Goal: Task Accomplishment & Management: Manage account settings

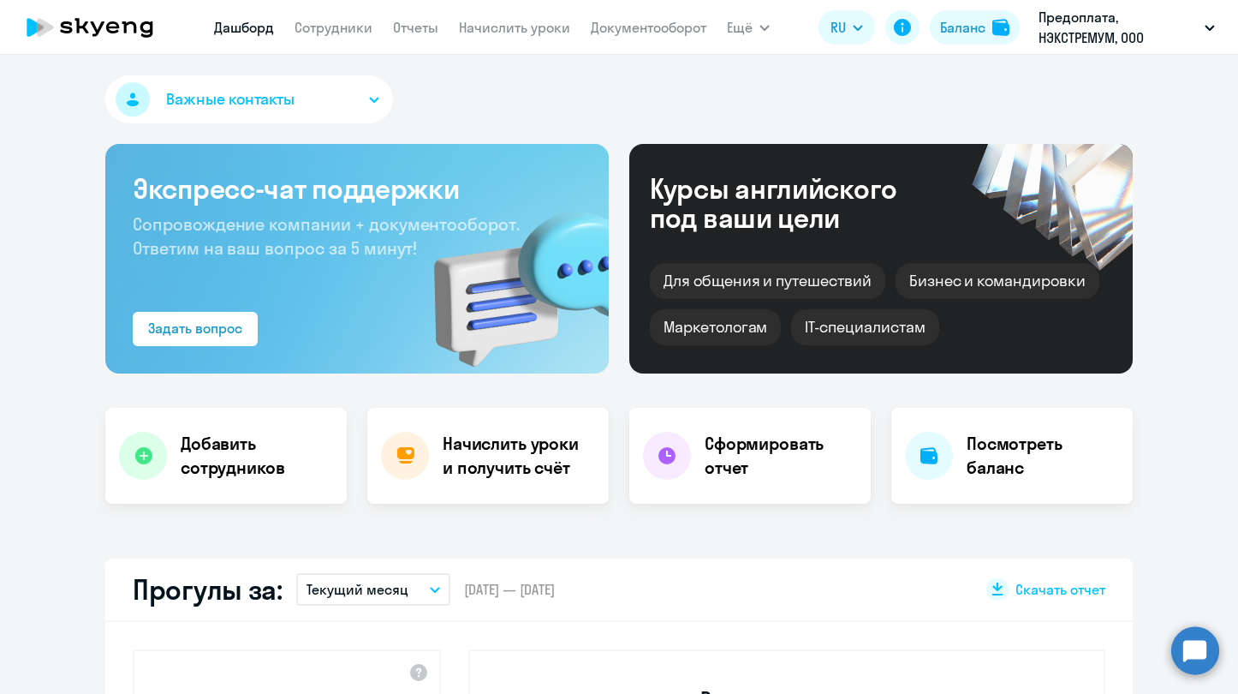
select select "30"
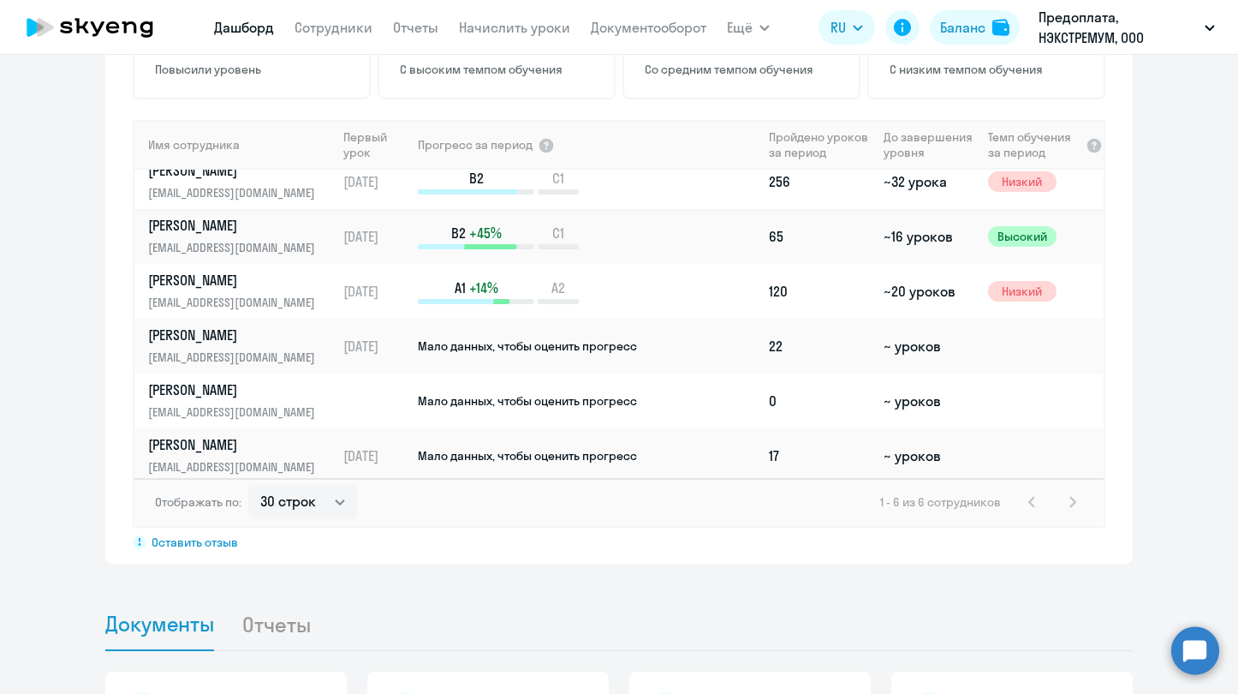
scroll to position [21, 0]
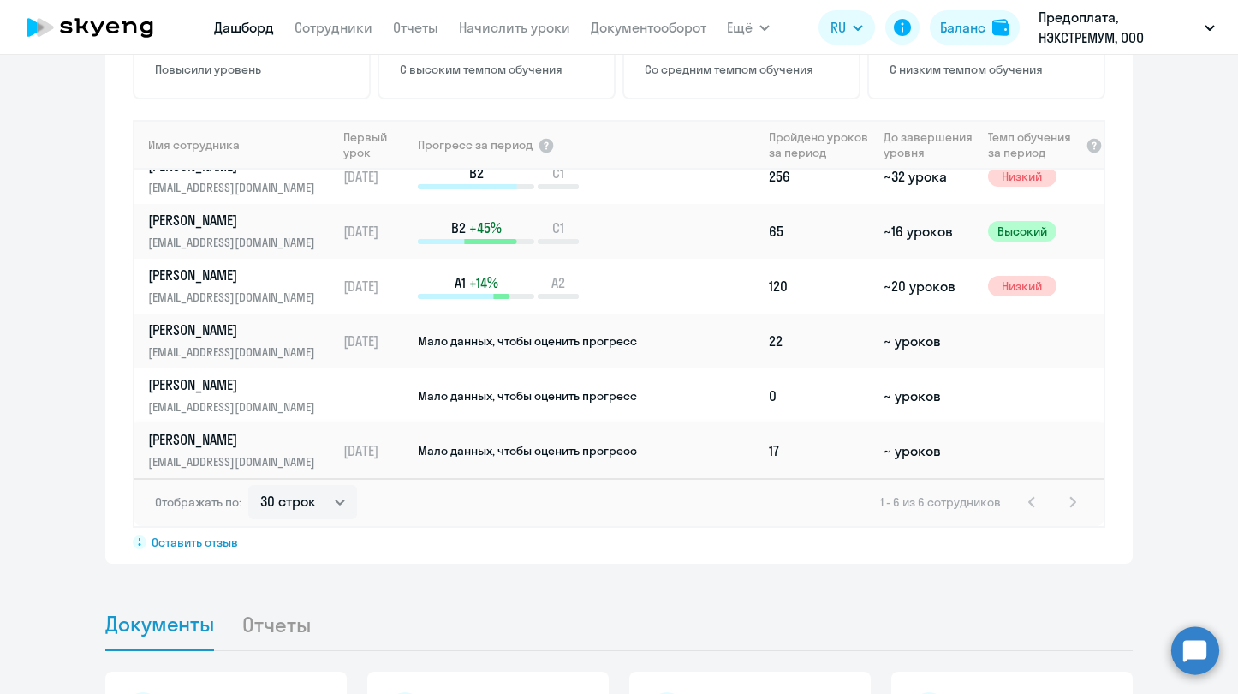
click at [606, 443] on span "Мало данных, чтобы оценить прогресс" at bounding box center [527, 450] width 219 height 15
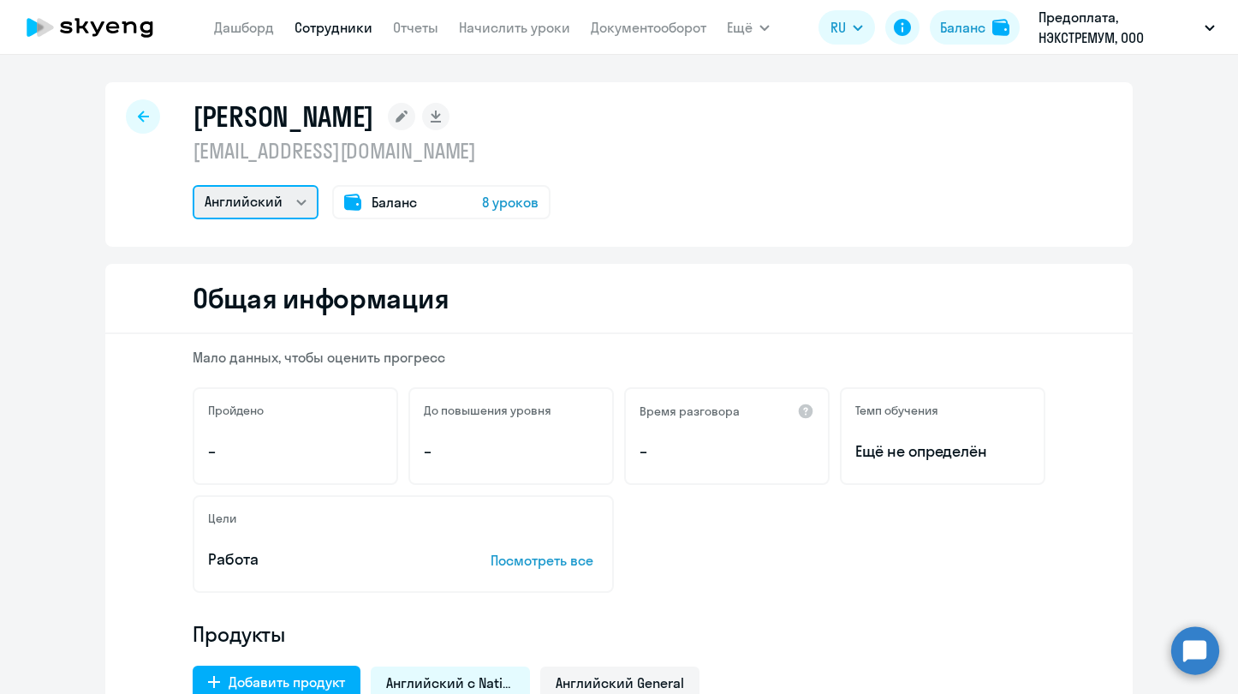
click at [289, 200] on select "Испанский Английский" at bounding box center [256, 202] width 126 height 34
select select "spanish"
click at [193, 185] on select "Испанский Английский" at bounding box center [256, 202] width 126 height 34
click at [138, 122] on div at bounding box center [143, 116] width 34 height 34
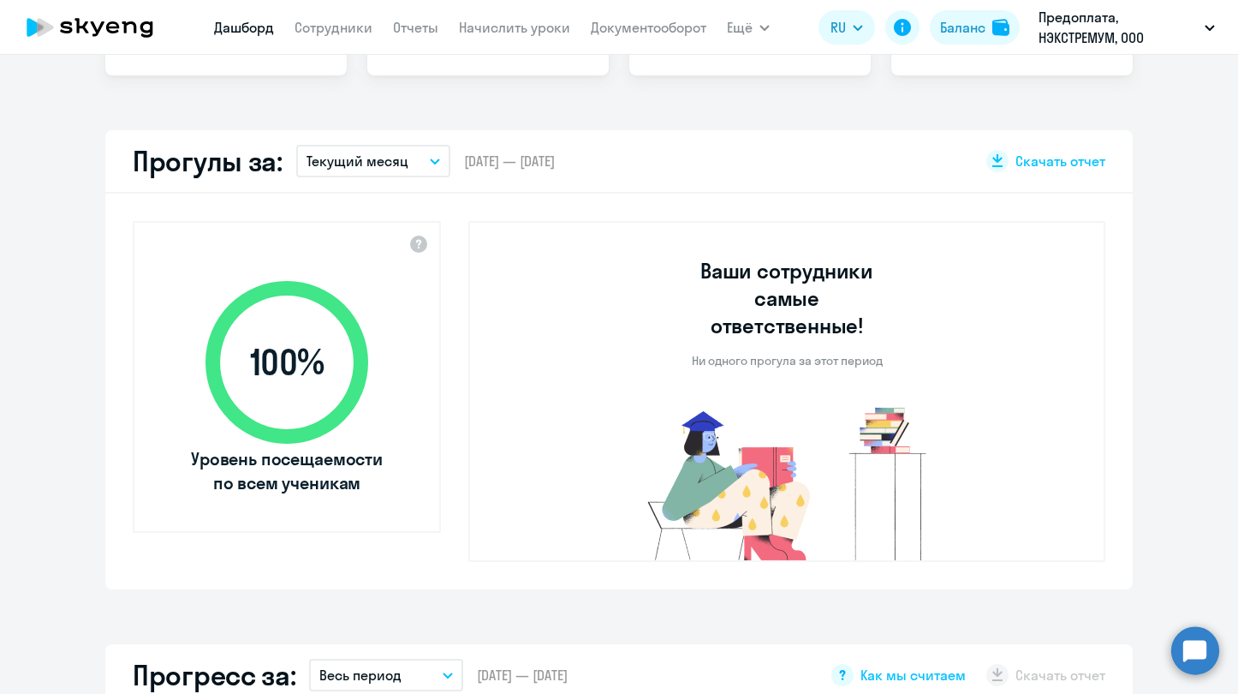
select select "30"
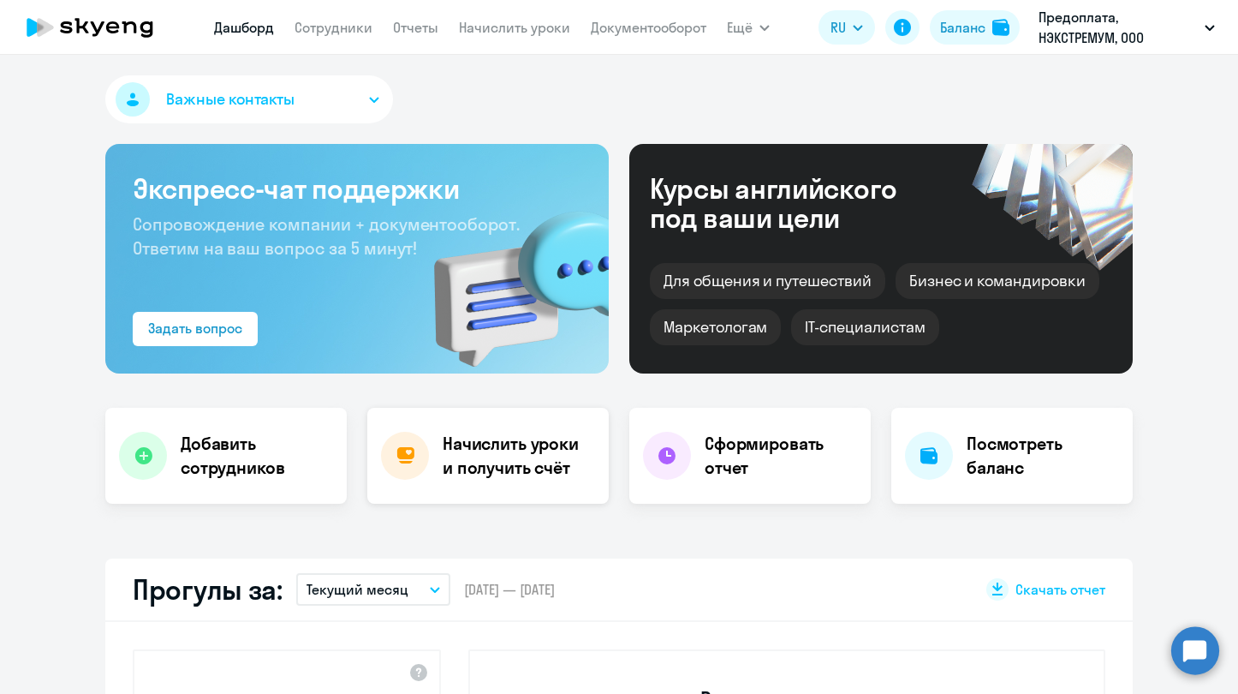
click at [502, 480] on div "Начислить уроки и получить счёт" at bounding box center [487, 456] width 241 height 96
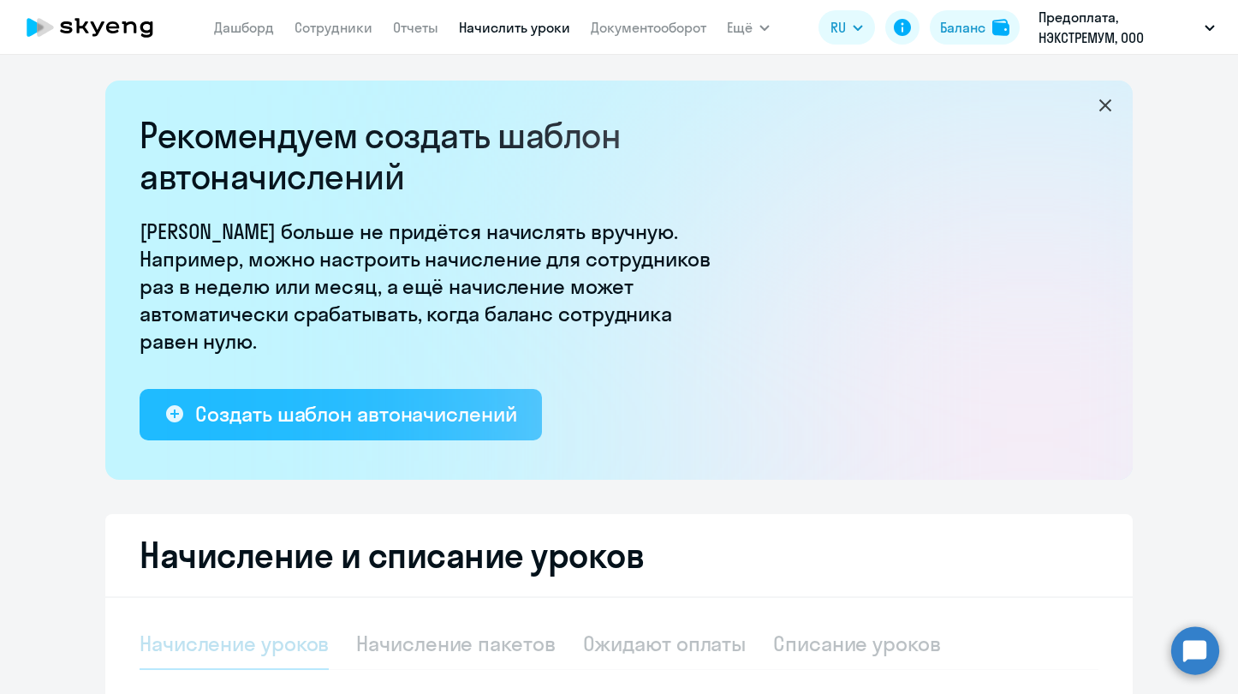
select select "10"
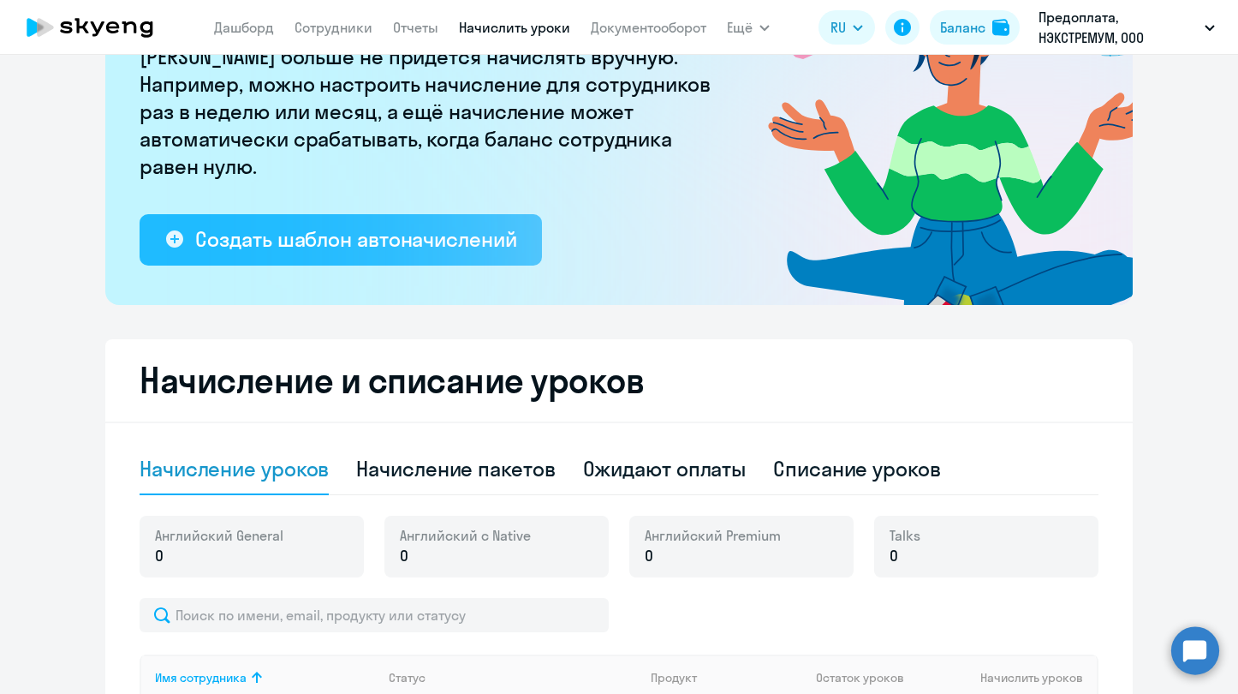
scroll to position [428, 0]
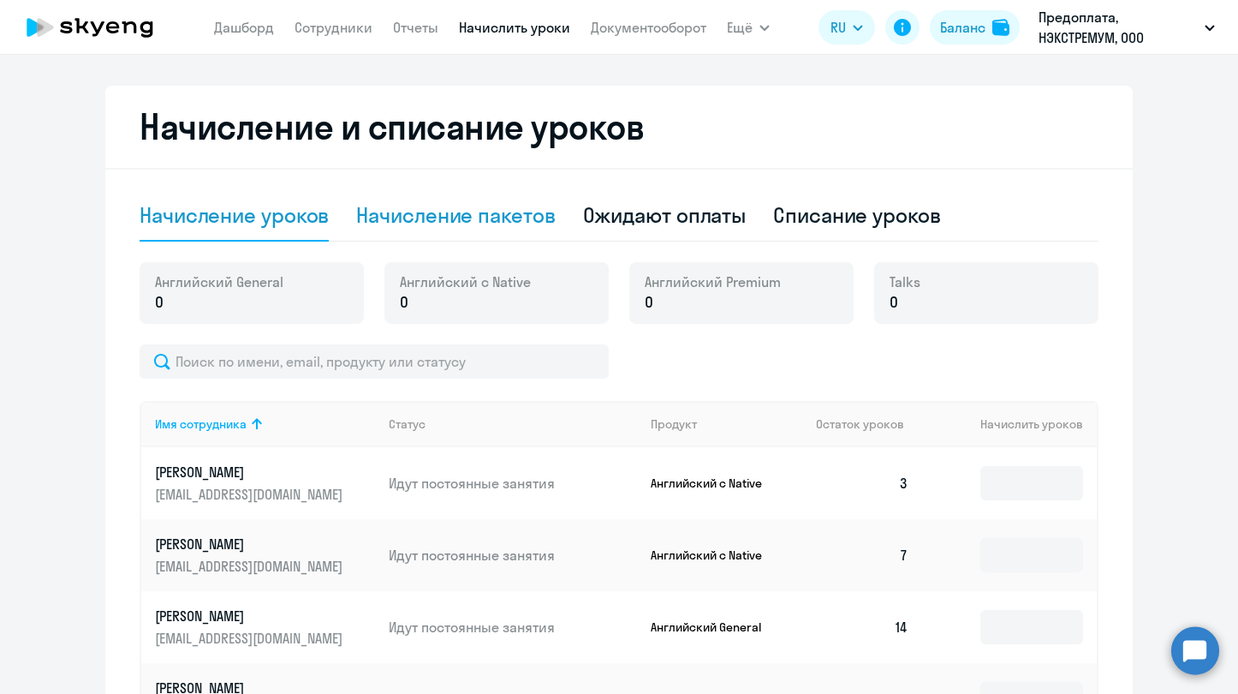
click at [498, 210] on div "Начисление пакетов" at bounding box center [455, 214] width 199 height 27
select select "10"
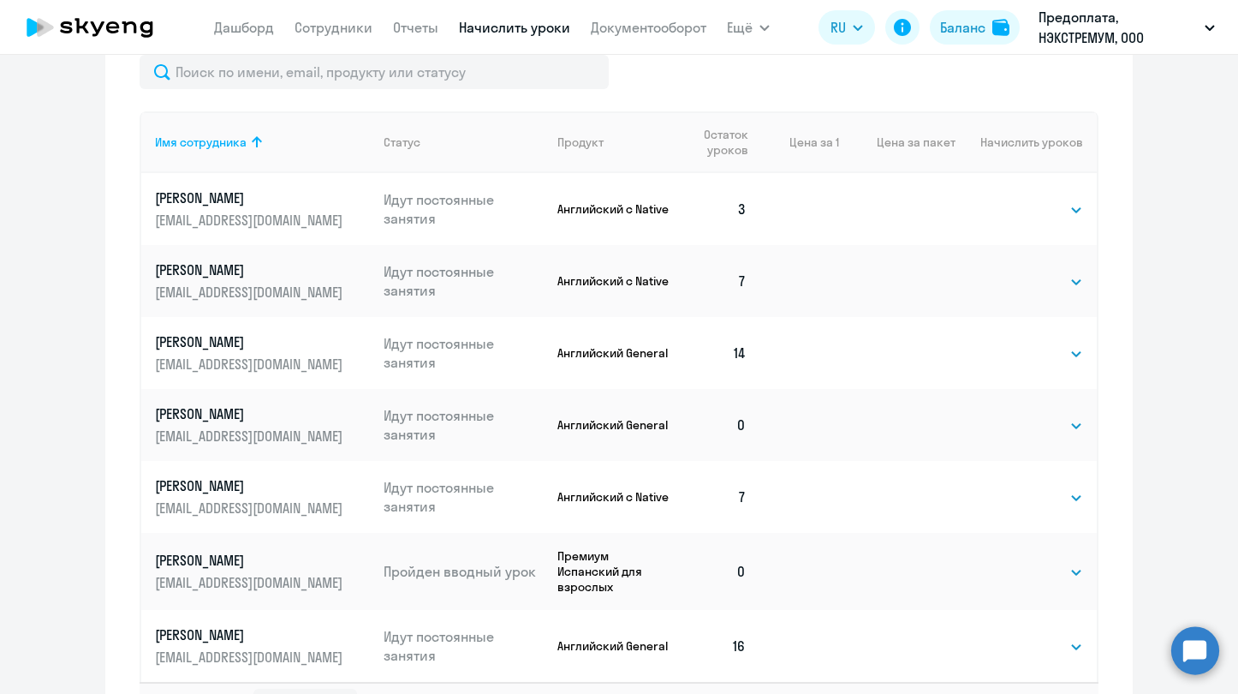
scroll to position [856, 0]
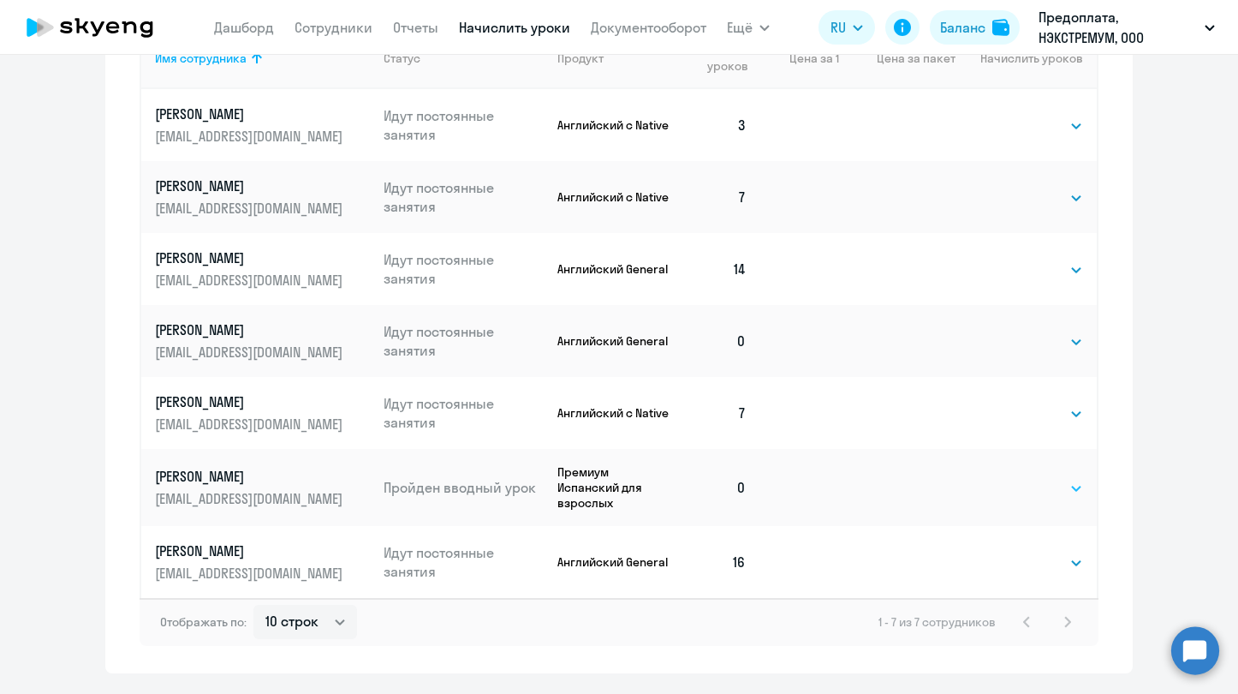
click at [1055, 490] on select "Выбрать 4 8 16 32 64 96 128" at bounding box center [1048, 488] width 70 height 21
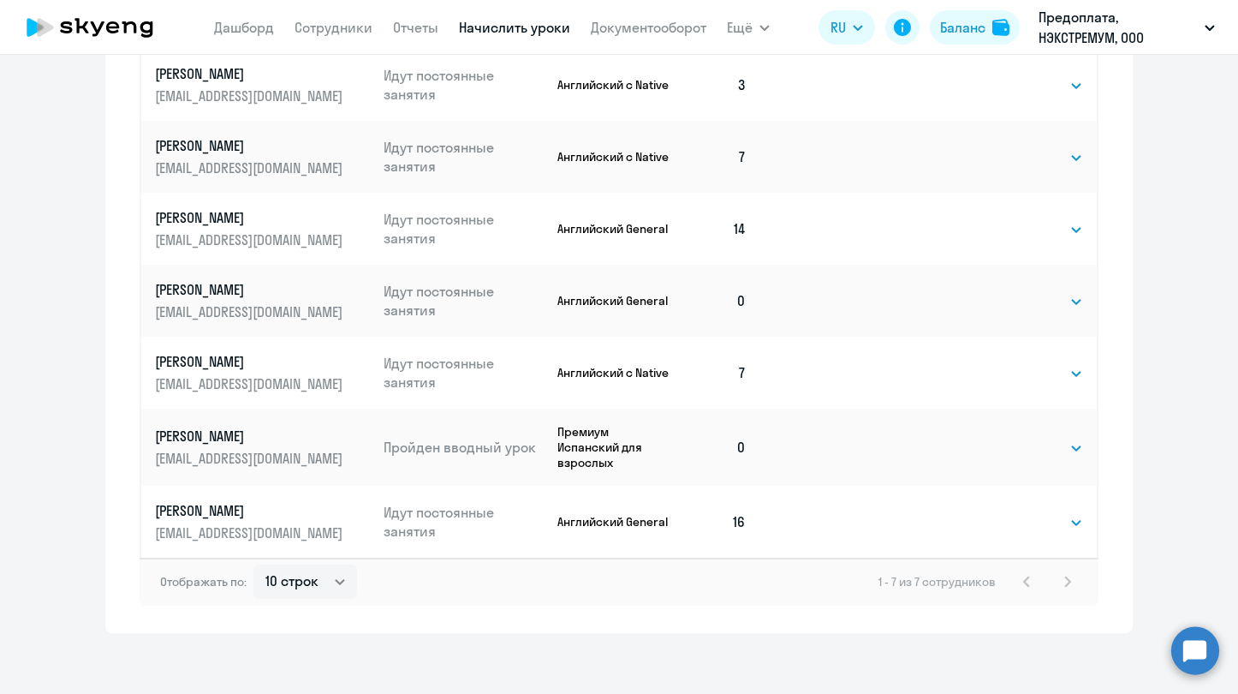
scroll to position [904, 0]
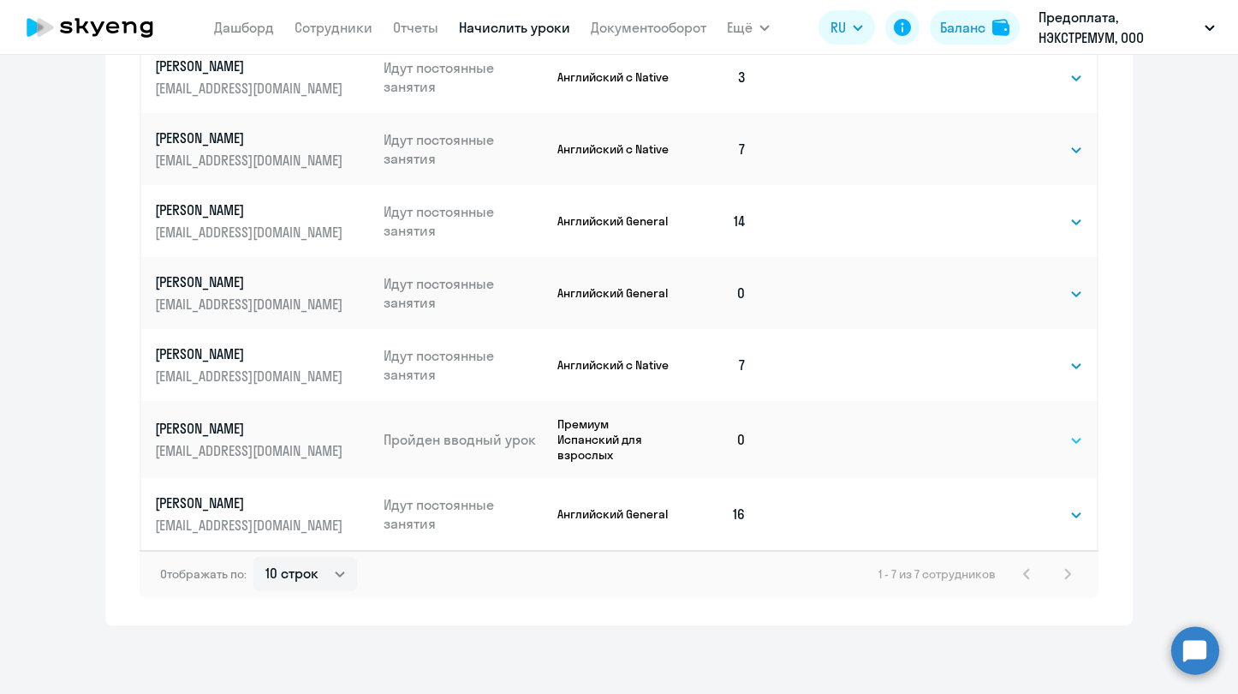
click at [1067, 438] on select "Выбрать 4 8 16 32 64 96 128" at bounding box center [1048, 440] width 70 height 21
click at [1013, 430] on select "Выбрать 4 8 16 32 64 96 128" at bounding box center [1048, 440] width 70 height 21
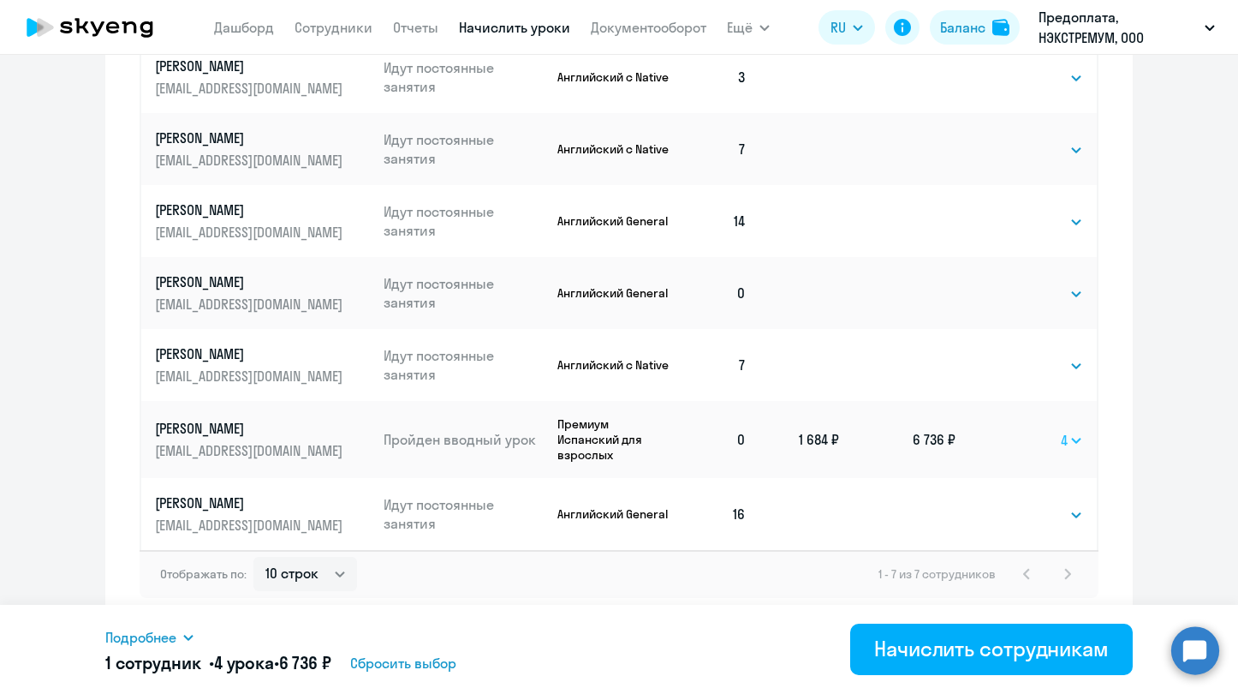
click at [1070, 443] on select "Выбрать 4 8 16 32 64 96 128" at bounding box center [1072, 440] width 22 height 21
click at [1061, 430] on select "Выбрать 4 8 16 32 64 96 128" at bounding box center [1072, 440] width 22 height 21
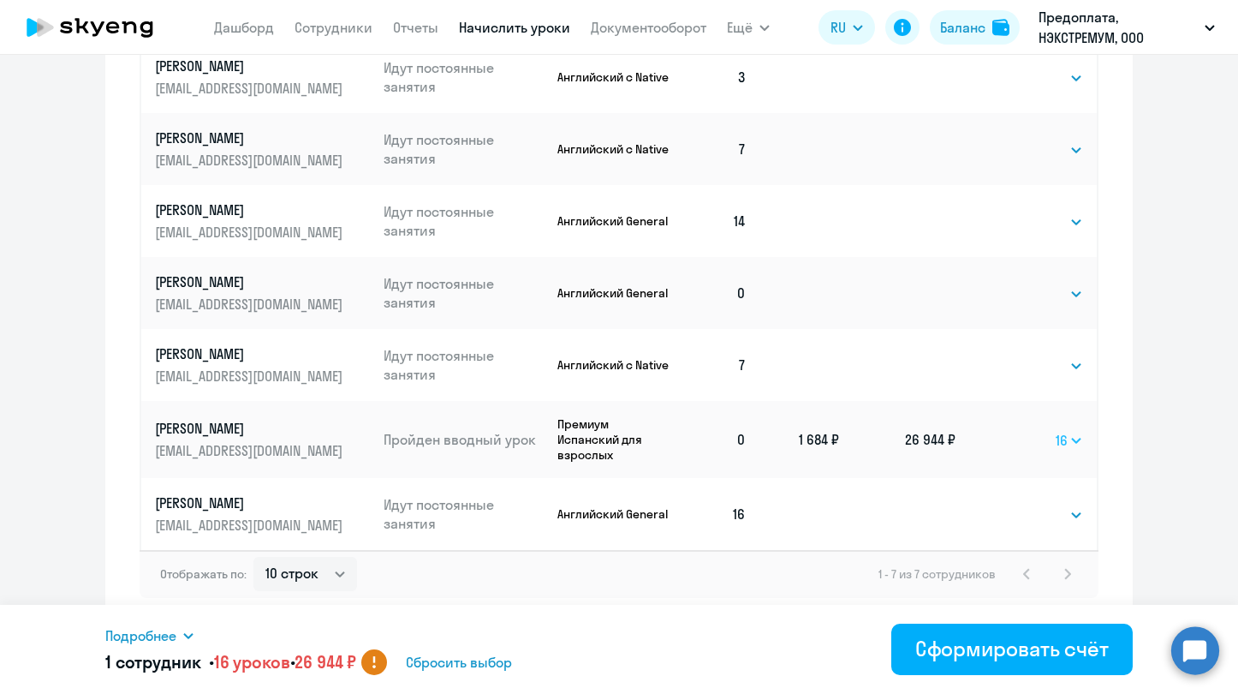
click at [1074, 444] on select "Выбрать 4 8 16 32 64 96 128" at bounding box center [1069, 440] width 27 height 21
select select "8"
click at [1056, 430] on select "Выбрать 4 8 16 32 64 96 128" at bounding box center [1069, 440] width 27 height 21
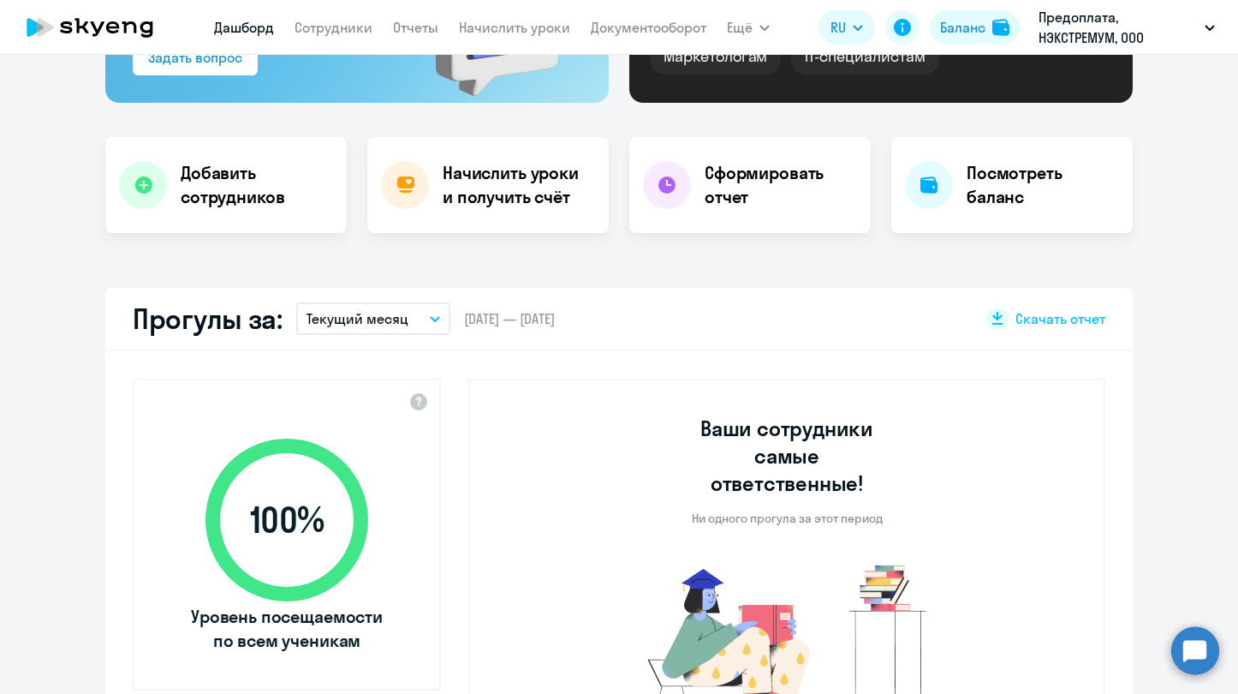
select select "30"
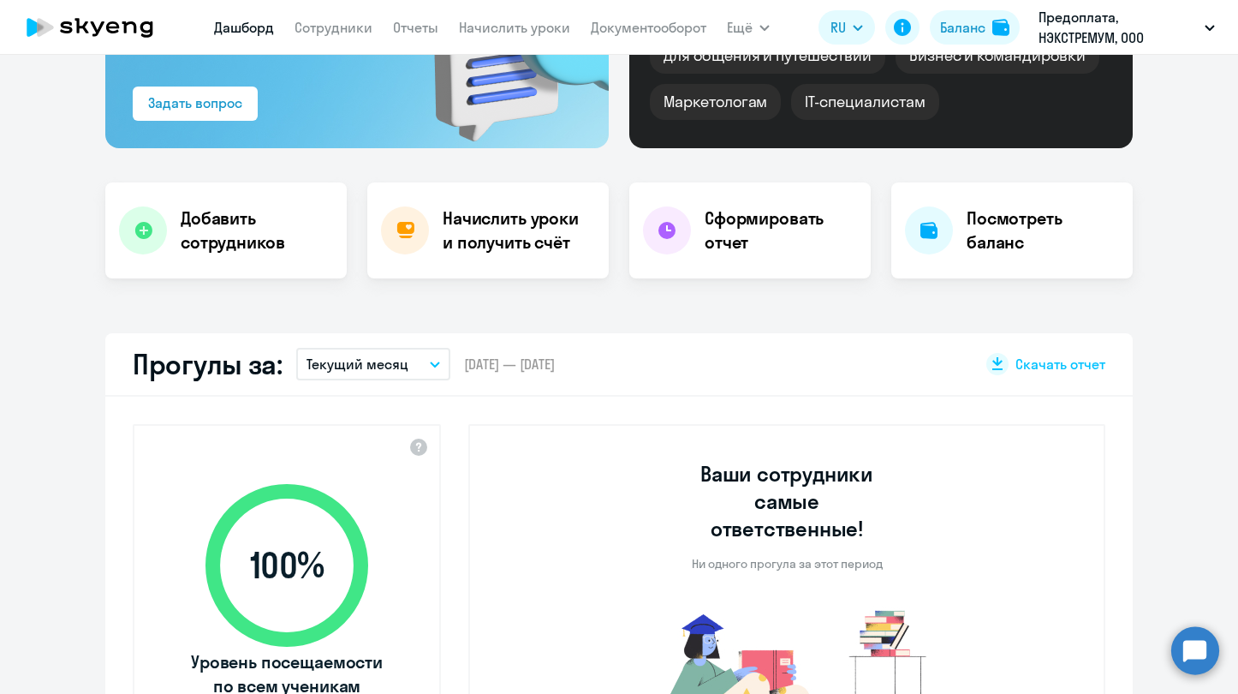
scroll to position [171, 0]
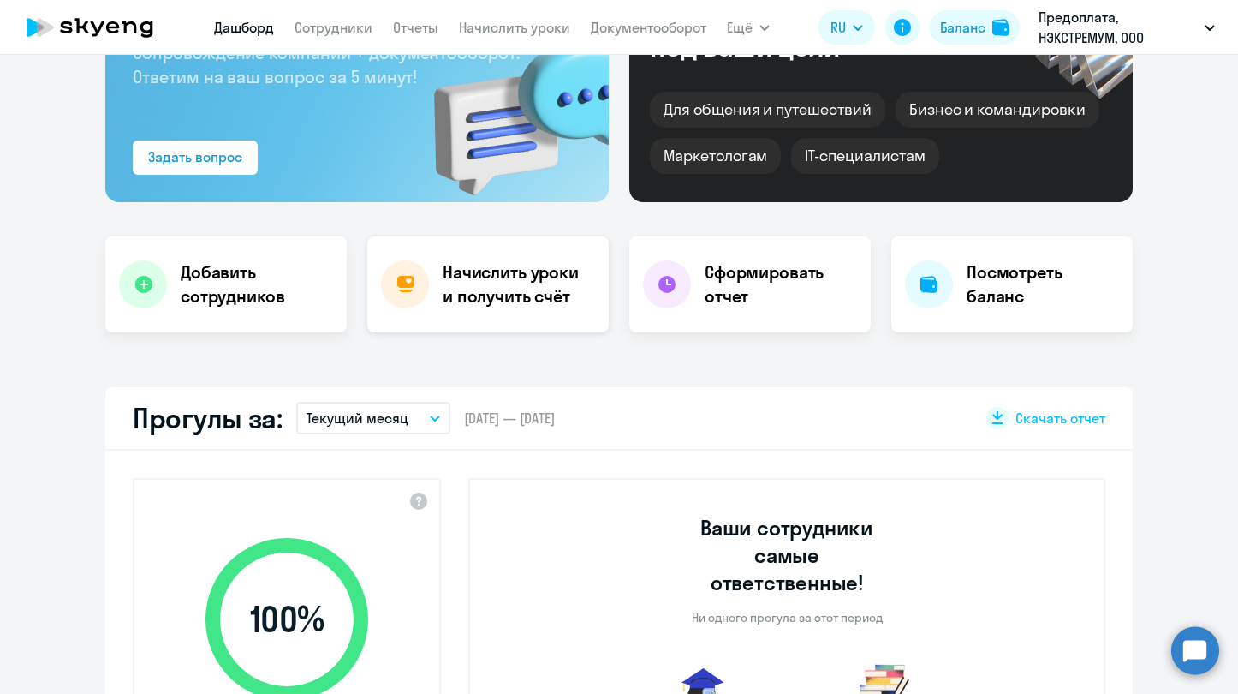
click at [493, 289] on h4 "Начислить уроки и получить счёт" at bounding box center [517, 284] width 149 height 48
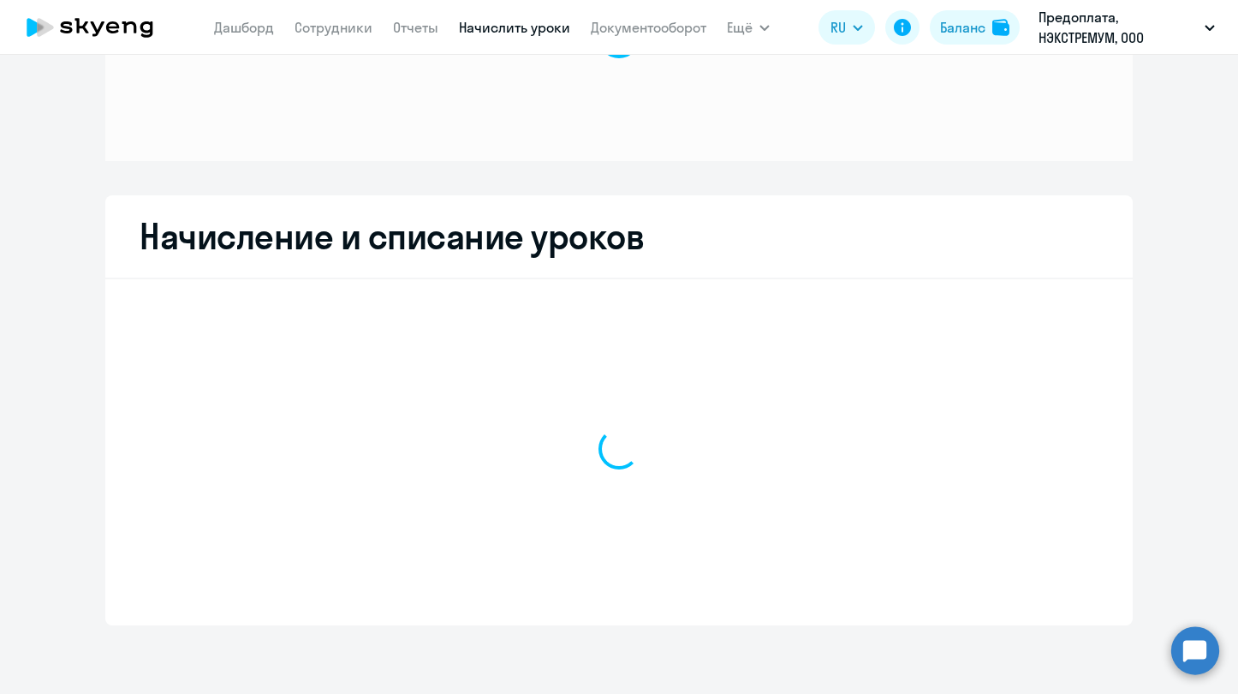
scroll to position [166, 0]
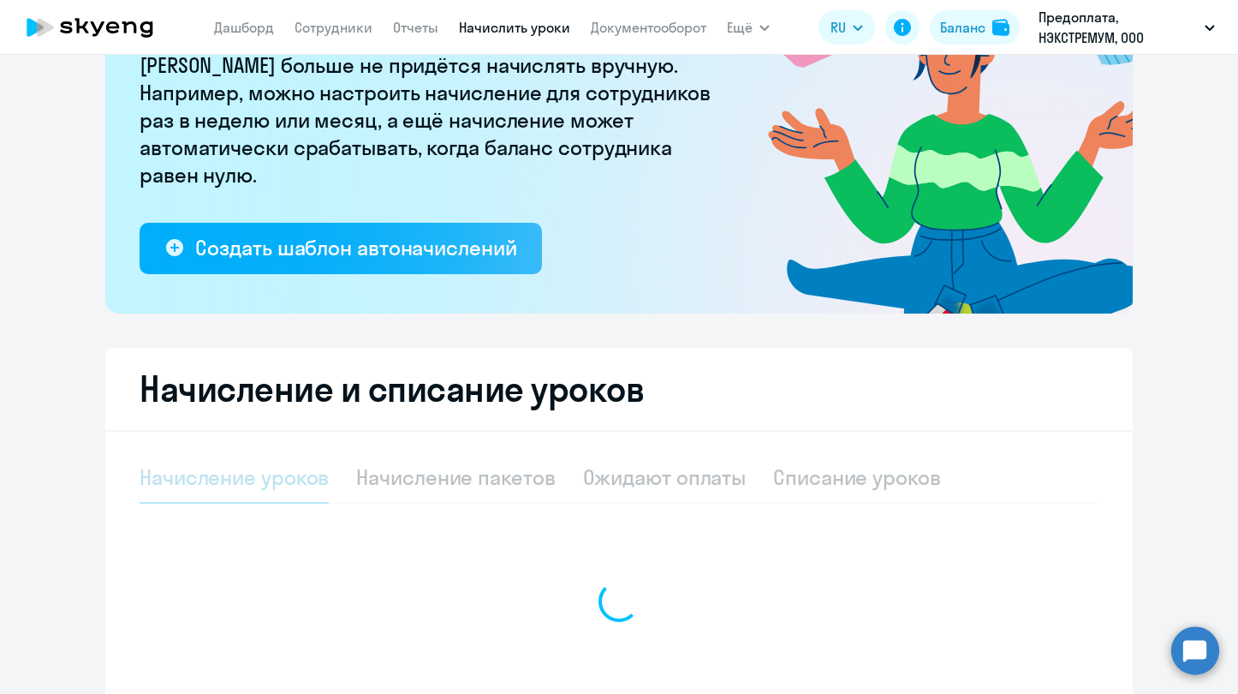
select select "10"
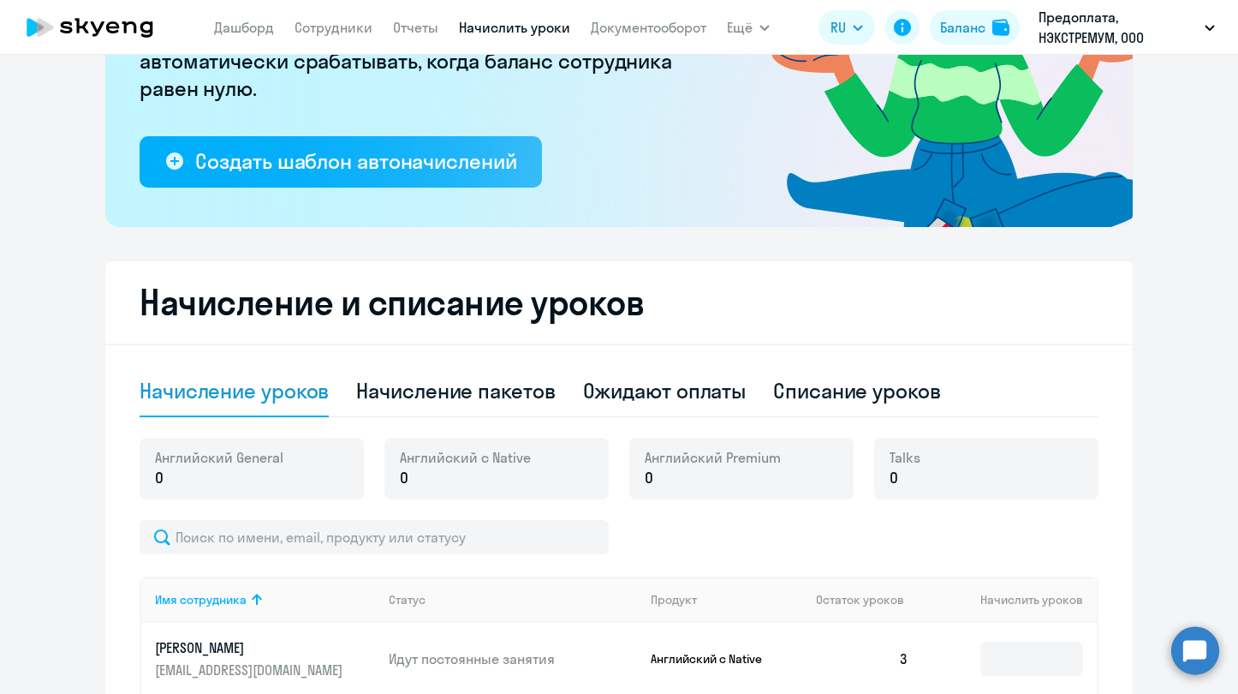
scroll to position [337, 0]
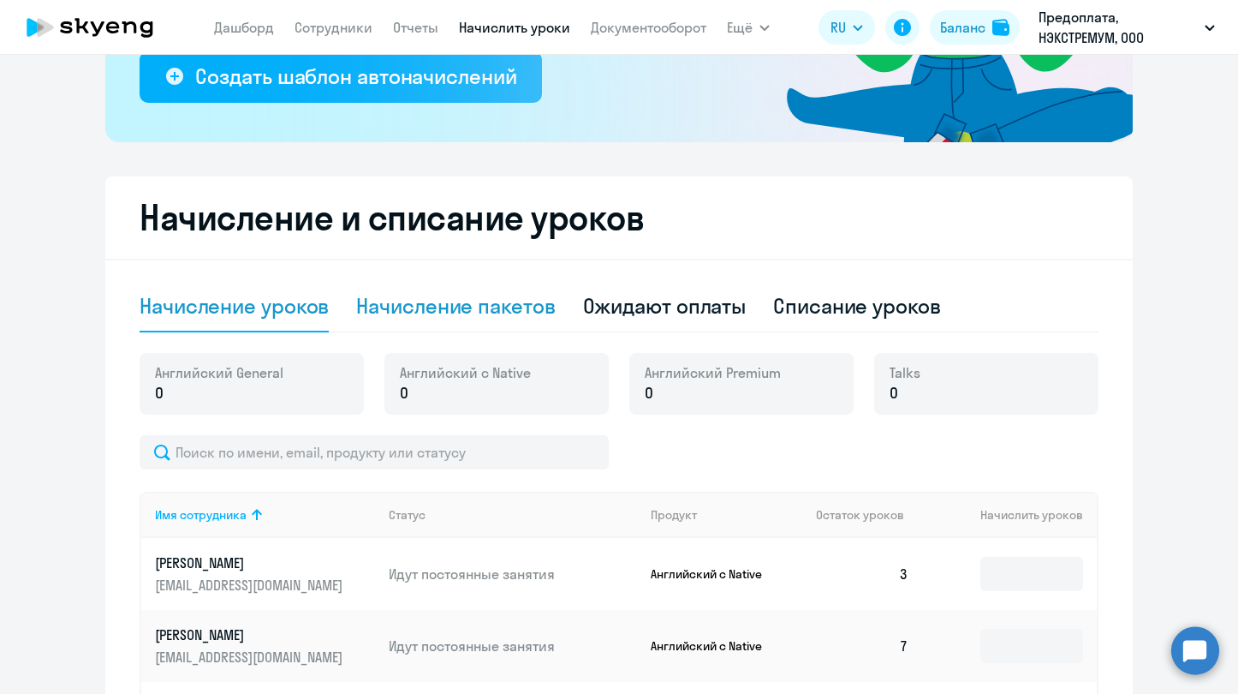
click at [486, 296] on div "Начисление пакетов" at bounding box center [455, 305] width 199 height 27
select select "10"
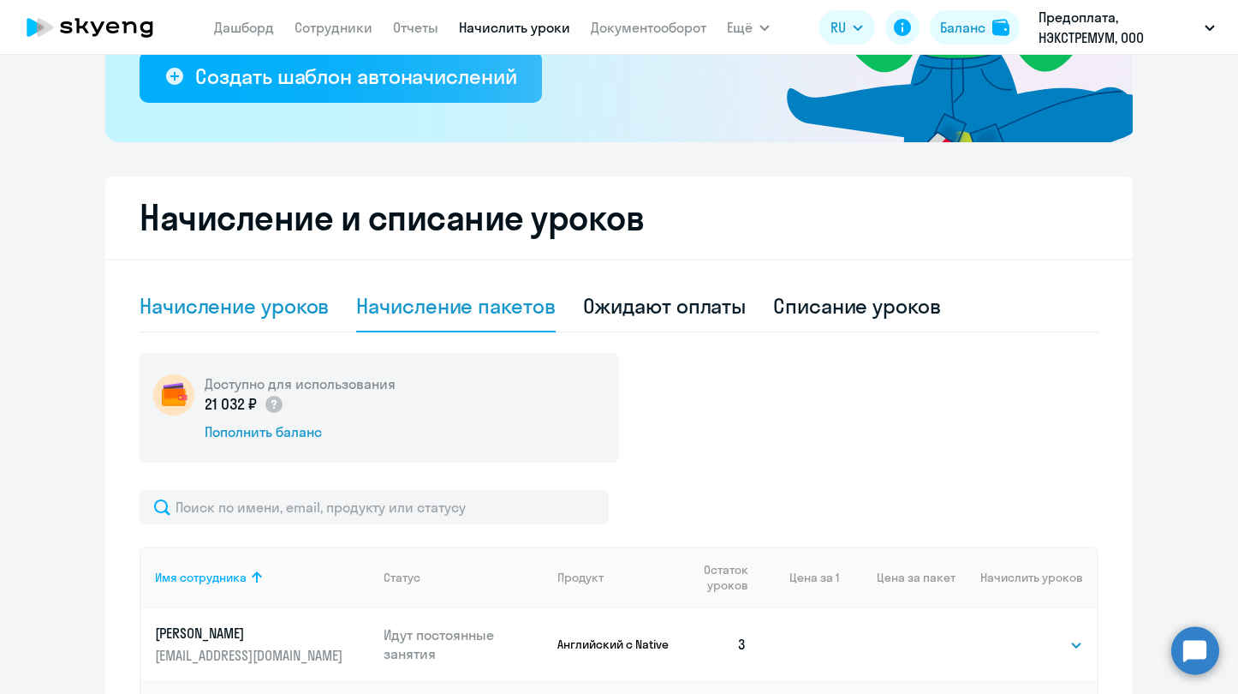
click at [290, 297] on div "Начисление уроков" at bounding box center [234, 305] width 189 height 27
select select "10"
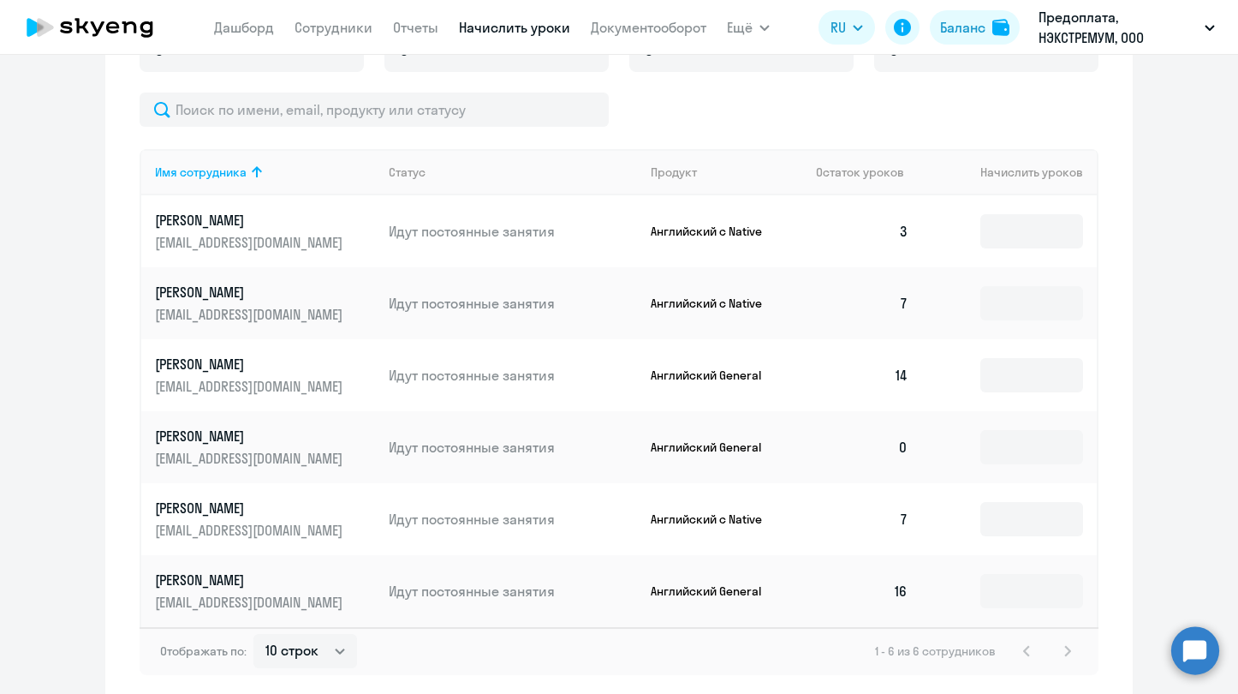
scroll to position [757, 0]
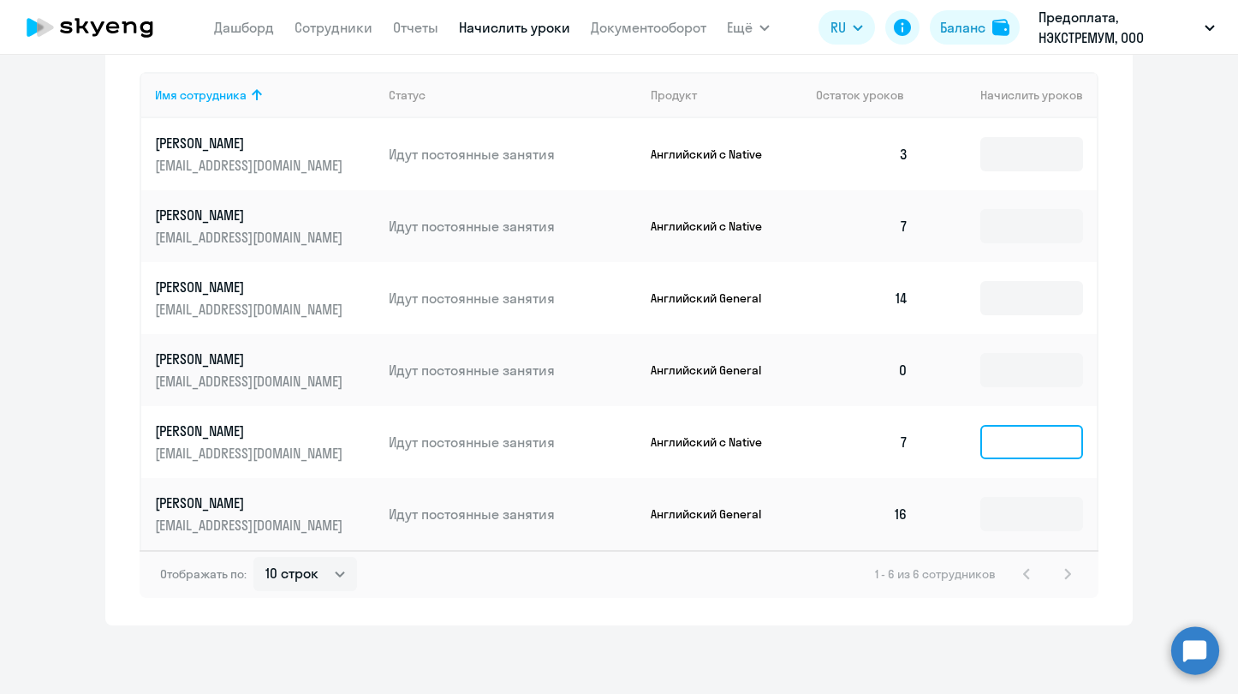
click at [1007, 444] on input at bounding box center [1032, 442] width 103 height 34
type input "2"
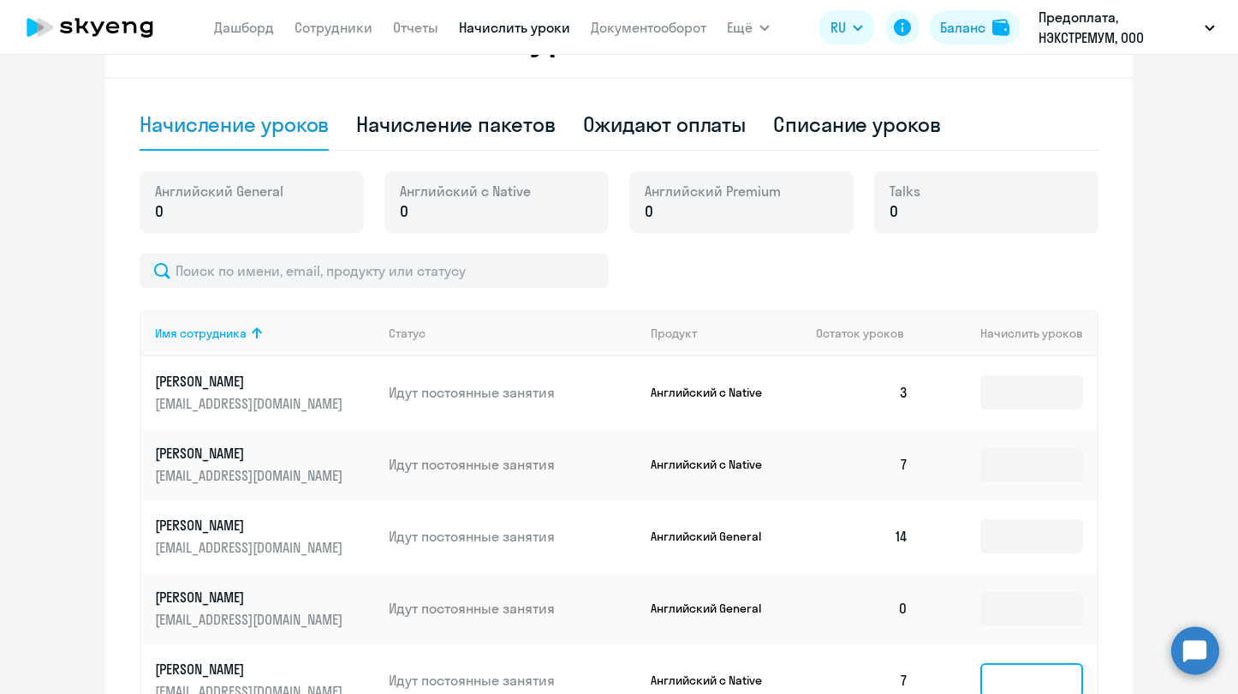
scroll to position [329, 0]
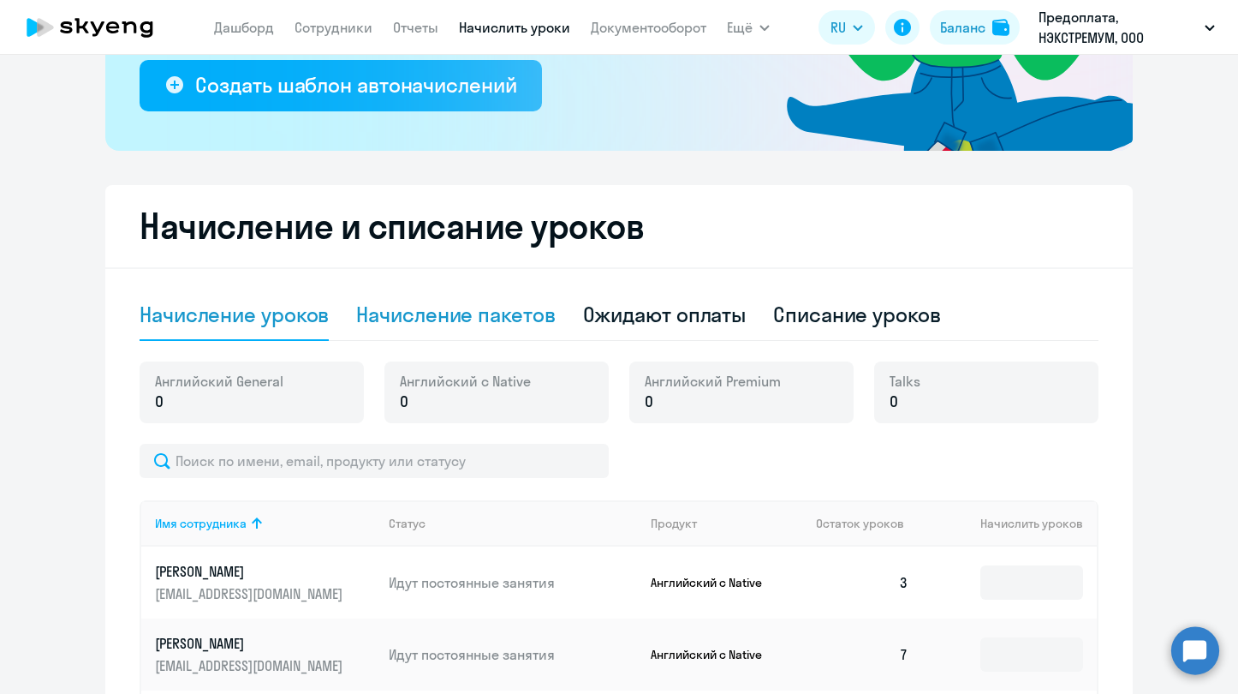
click at [493, 314] on div "Начисление пакетов" at bounding box center [455, 314] width 199 height 27
select select "10"
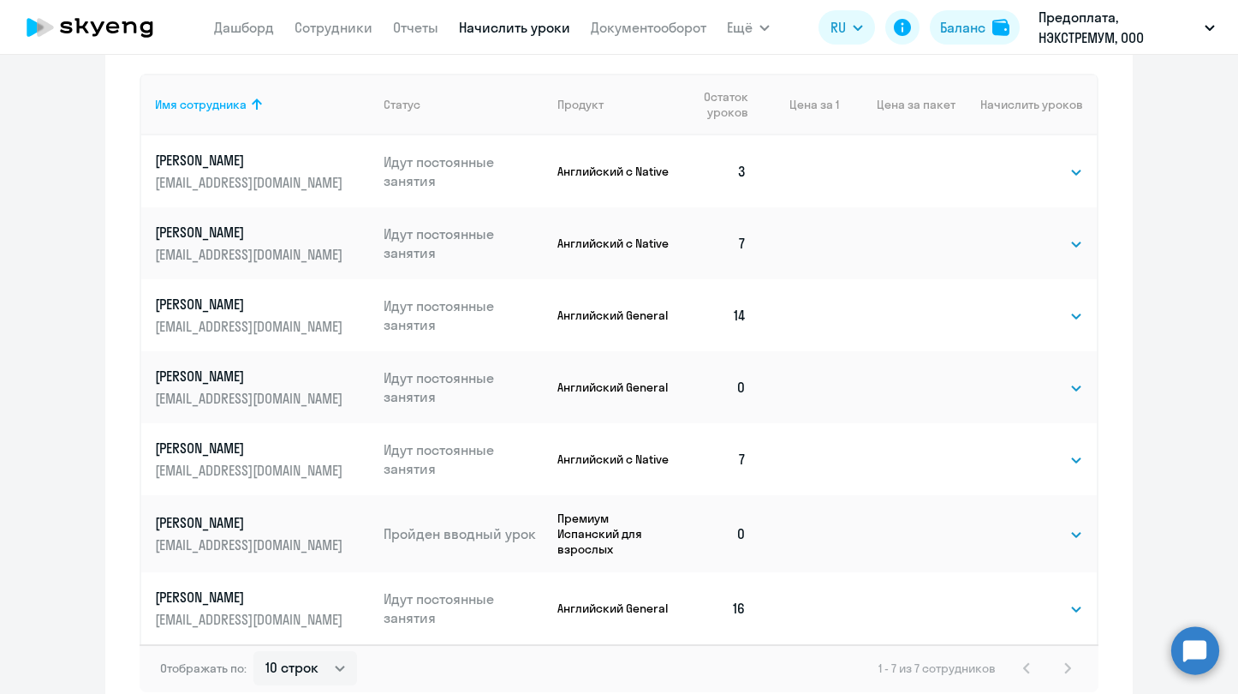
scroll to position [904, 0]
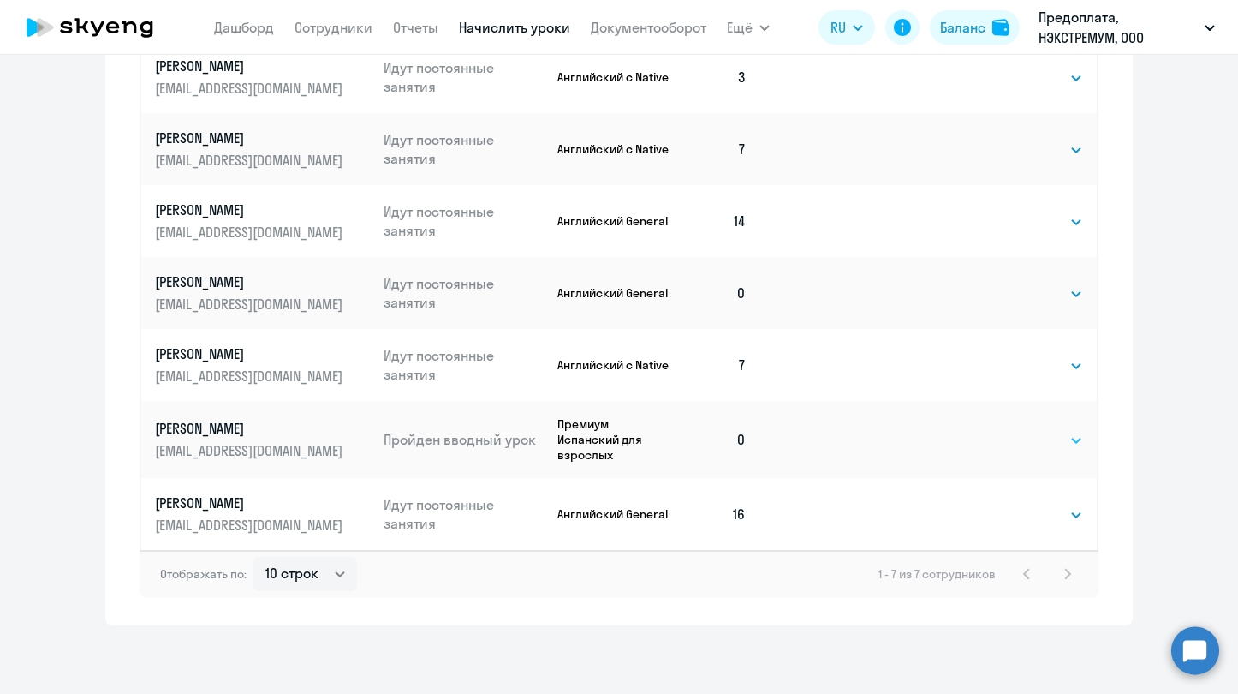
click at [1034, 435] on select "Выбрать 4 8 16 32 64 96 128" at bounding box center [1048, 440] width 70 height 21
select select "8"
click at [1013, 430] on select "Выбрать 4 8 16 32 64 96 128" at bounding box center [1048, 440] width 70 height 21
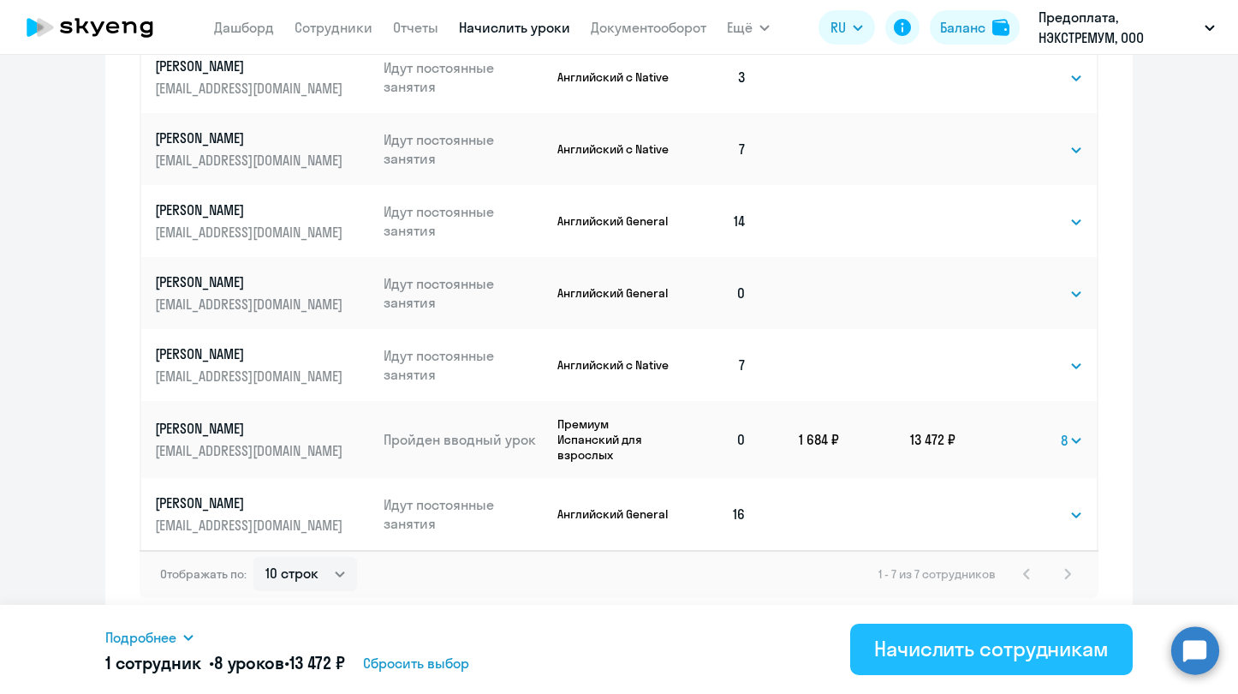
click at [987, 646] on div "Начислить сотрудникам" at bounding box center [991, 648] width 235 height 27
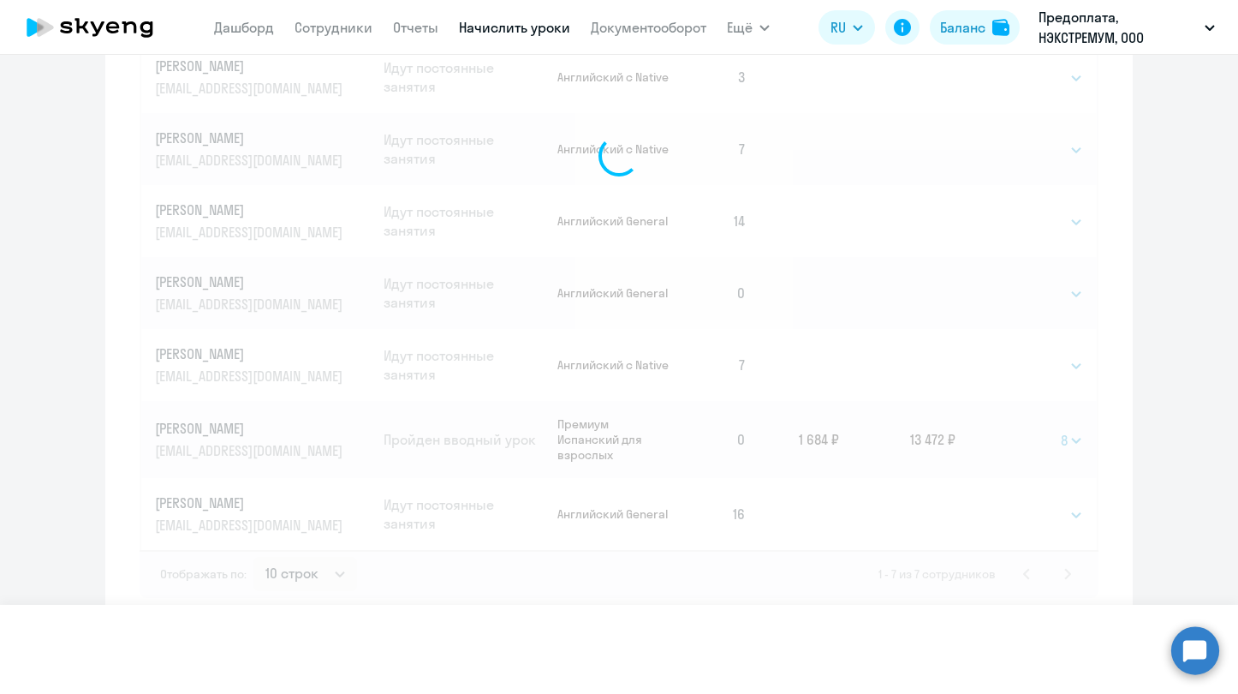
select select
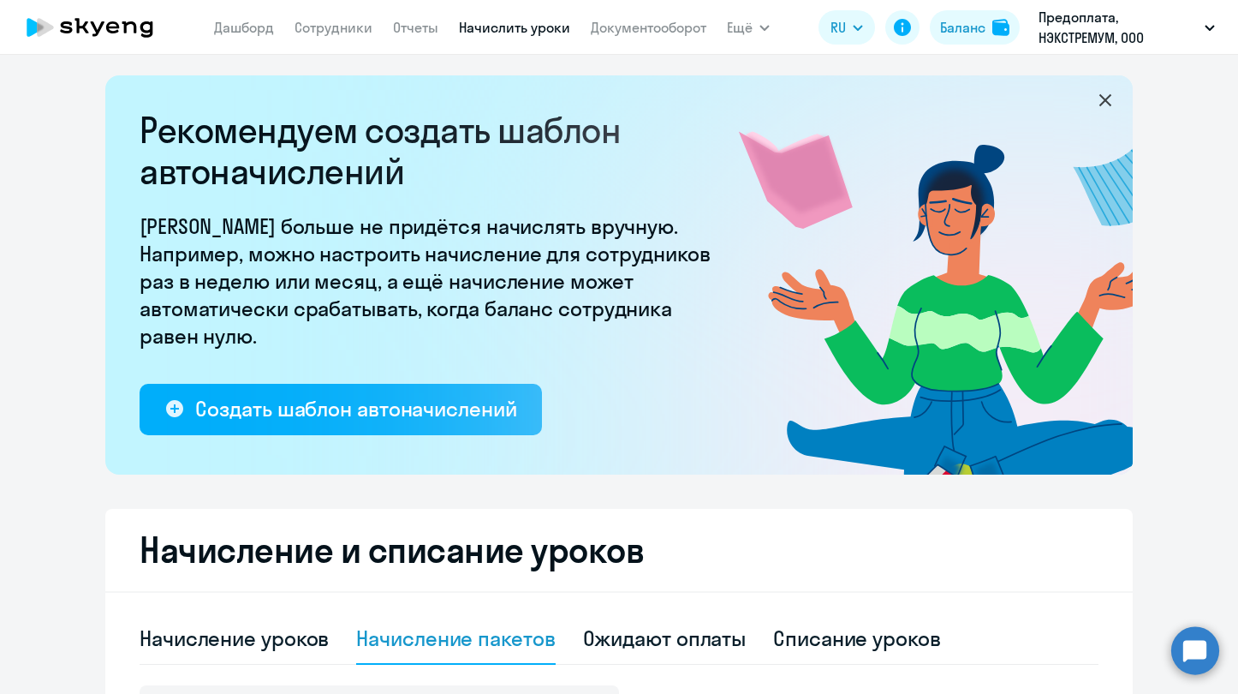
scroll to position [0, 0]
